Goal: Check status: Check status

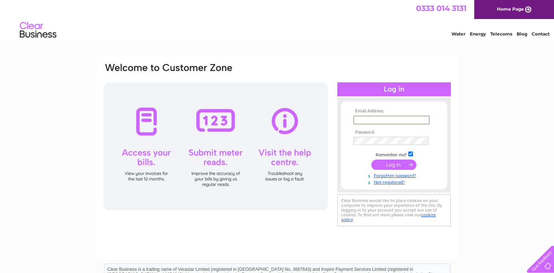
click at [363, 119] on input "text" at bounding box center [391, 120] width 76 height 9
type input "kingledores@btconnect.com"
click at [394, 169] on td at bounding box center [393, 164] width 85 height 14
click at [394, 164] on input "submit" at bounding box center [393, 164] width 45 height 10
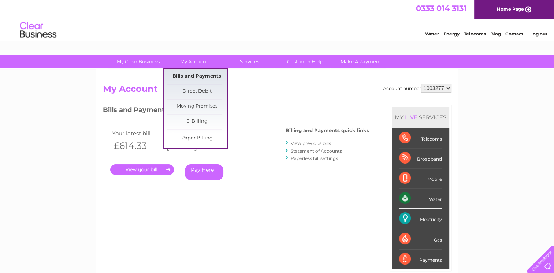
click at [200, 78] on link "Bills and Payments" at bounding box center [196, 76] width 60 height 15
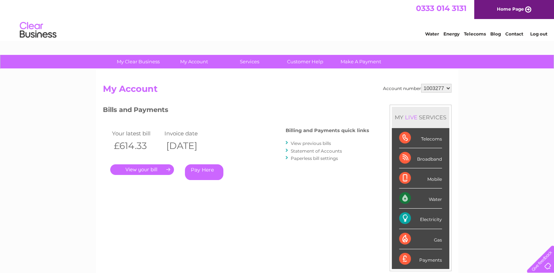
click at [303, 144] on link "View previous bills" at bounding box center [310, 142] width 40 height 5
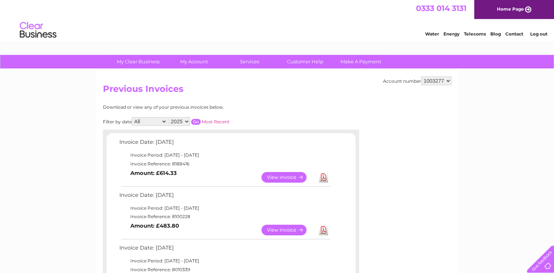
click at [449, 81] on select "1003277 1080082" at bounding box center [436, 80] width 30 height 9
select select "1080082"
click at [421, 76] on select "1003277 1080082" at bounding box center [436, 80] width 30 height 9
click at [540, 33] on link "Log out" at bounding box center [537, 33] width 17 height 5
